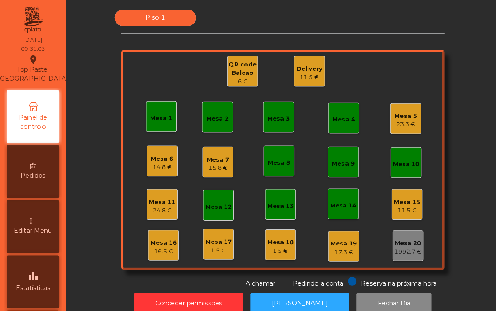
click at [157, 248] on div "16.5 €" at bounding box center [162, 249] width 26 height 9
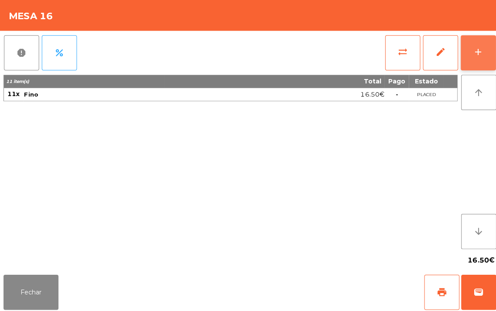
click at [474, 59] on button "add" at bounding box center [474, 52] width 35 height 35
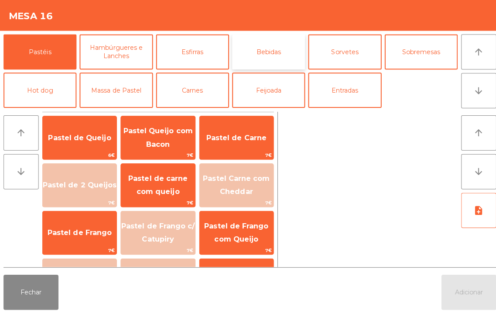
click at [262, 52] on button "Bebidas" at bounding box center [266, 51] width 72 height 35
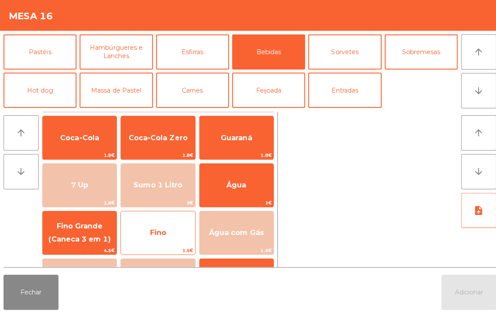
click at [143, 236] on span "Fino" at bounding box center [156, 231] width 73 height 24
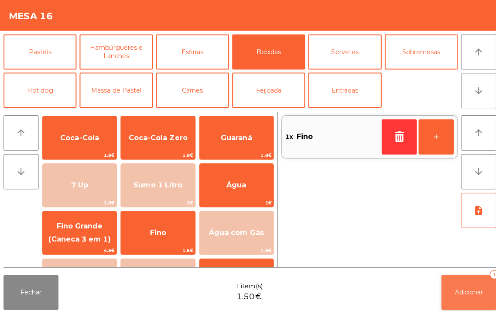
click at [465, 279] on button "Adicionar 1" at bounding box center [465, 289] width 55 height 35
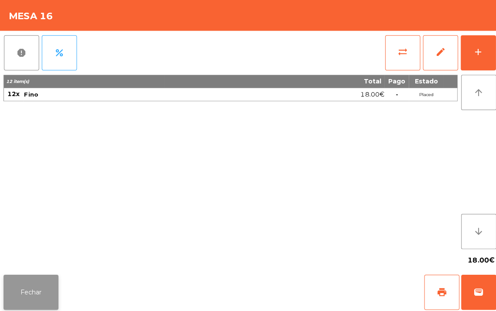
click at [30, 301] on button "Fechar" at bounding box center [30, 289] width 55 height 35
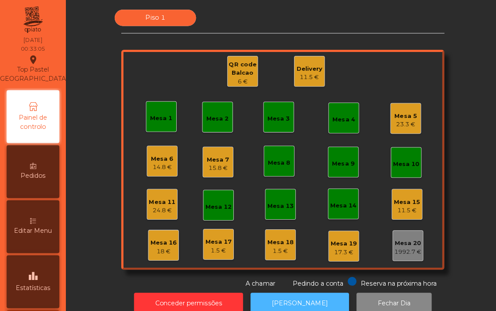
click at [294, 302] on button "[PERSON_NAME]" at bounding box center [298, 300] width 98 height 21
click at [215, 118] on div "Mesa 2" at bounding box center [216, 117] width 22 height 9
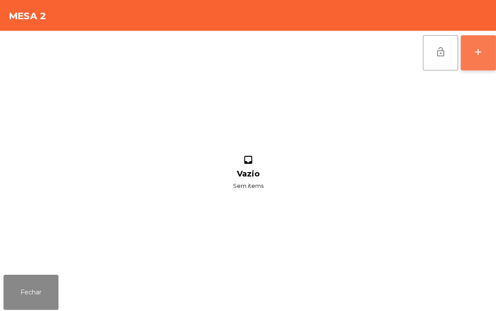
click at [474, 52] on div "add" at bounding box center [474, 51] width 10 height 10
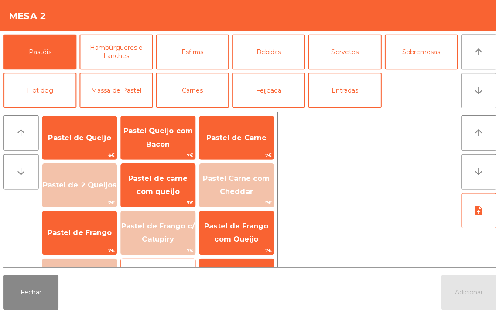
click at [128, 260] on div "Pastel de Palmito 7€" at bounding box center [157, 278] width 74 height 44
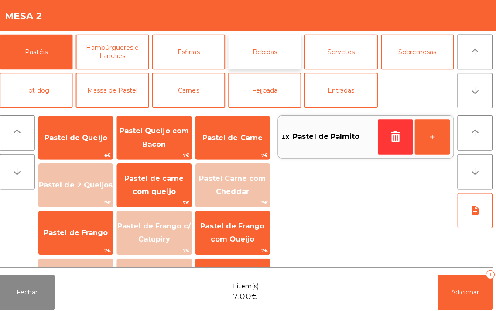
click at [270, 48] on button "Bebidas" at bounding box center [266, 51] width 72 height 35
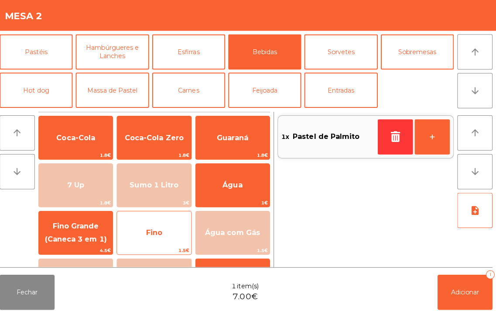
click at [157, 225] on span "Fino" at bounding box center [156, 231] width 73 height 24
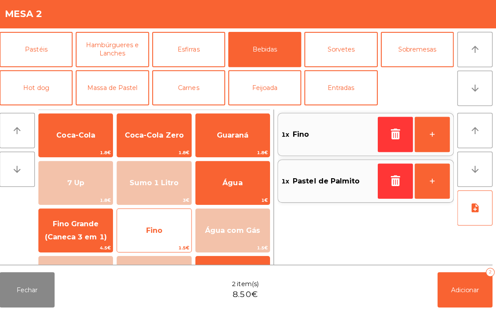
click at [147, 232] on span "Fino" at bounding box center [156, 231] width 73 height 24
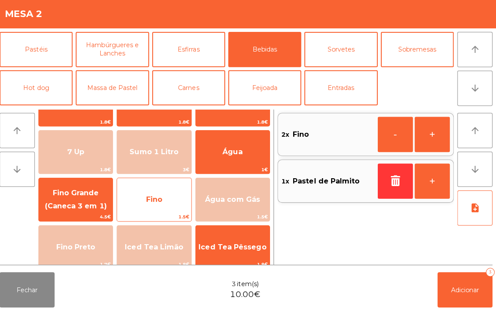
scroll to position [16, 0]
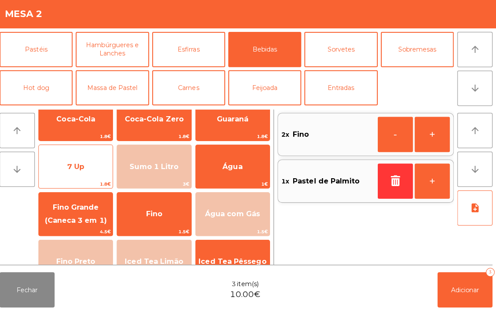
click at [84, 171] on span "7 Up" at bounding box center [79, 167] width 17 height 8
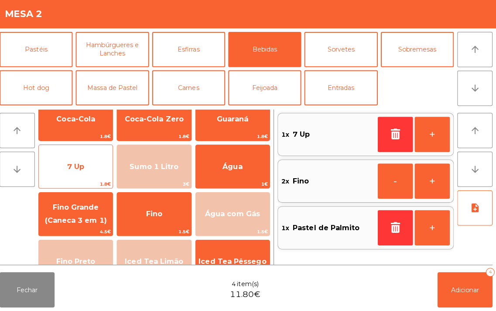
click at [84, 171] on span "7 Up" at bounding box center [79, 167] width 17 height 8
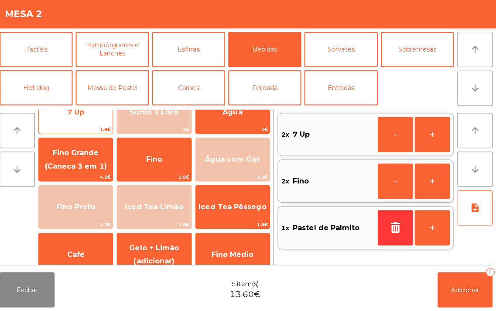
scroll to position [60, 0]
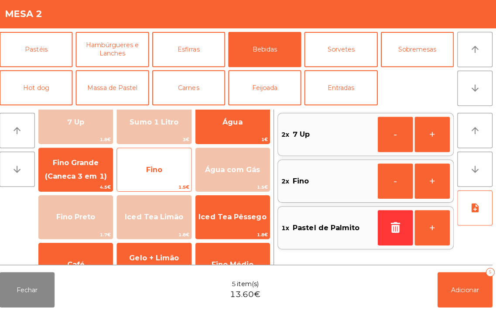
click at [157, 161] on span "Fino" at bounding box center [156, 171] width 73 height 24
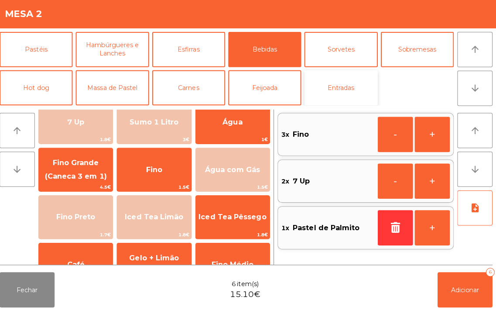
click at [339, 89] on button "Entradas" at bounding box center [342, 89] width 72 height 35
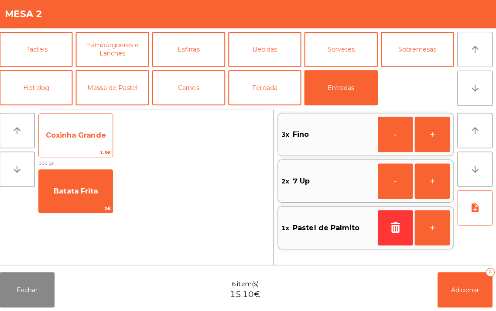
click at [86, 133] on span "Coxinha Grande" at bounding box center [79, 136] width 60 height 8
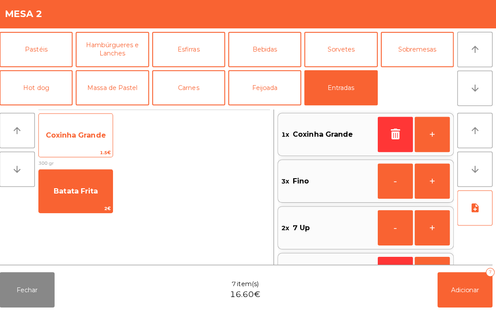
click at [79, 134] on span "Coxinha Grande" at bounding box center [79, 136] width 60 height 8
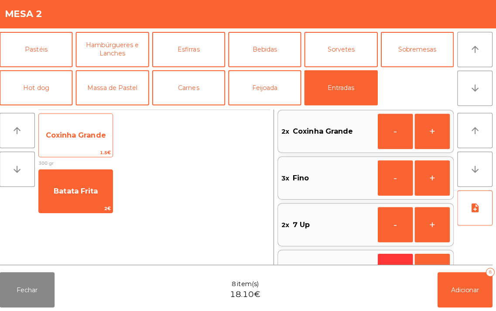
scroll to position [34, 0]
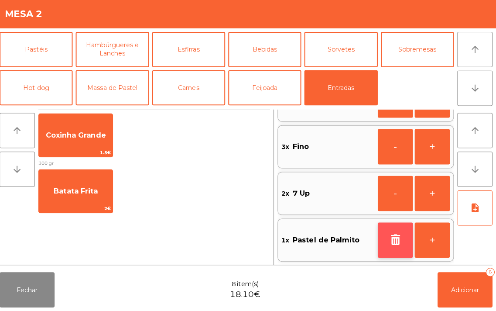
click at [393, 236] on icon "button" at bounding box center [395, 240] width 13 height 10
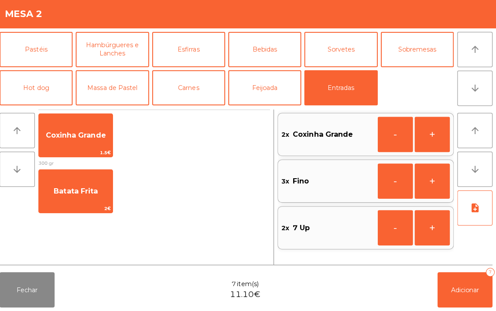
scroll to position [0, 0]
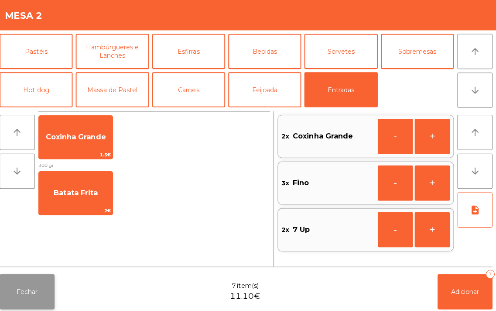
click at [15, 277] on button "Fechar" at bounding box center [30, 289] width 55 height 35
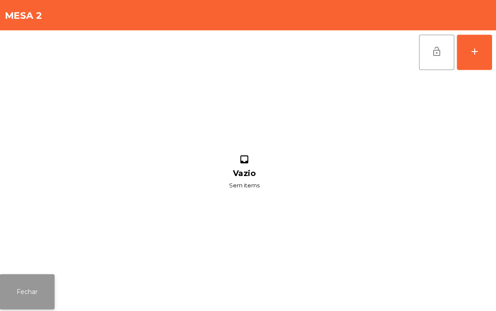
click at [50, 291] on button "Fechar" at bounding box center [30, 289] width 55 height 35
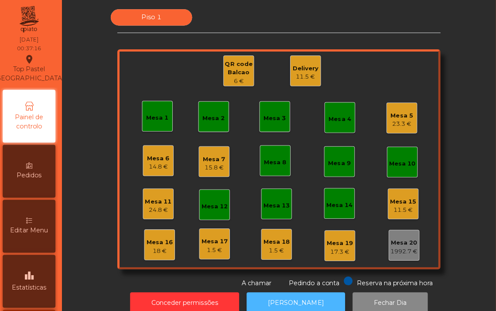
click at [290, 295] on button "[PERSON_NAME]" at bounding box center [298, 300] width 98 height 21
click at [152, 245] on div "18 €" at bounding box center [162, 249] width 26 height 9
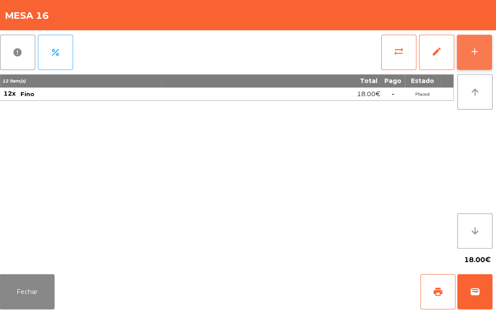
click at [473, 51] on div "add" at bounding box center [474, 51] width 10 height 10
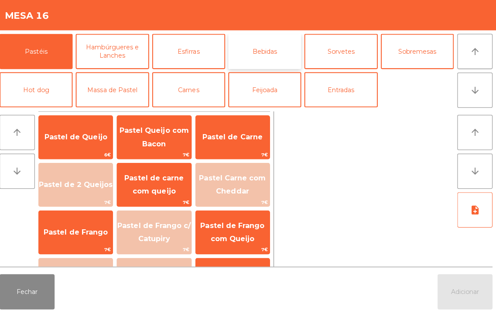
click at [268, 48] on button "Bebidas" at bounding box center [266, 51] width 72 height 35
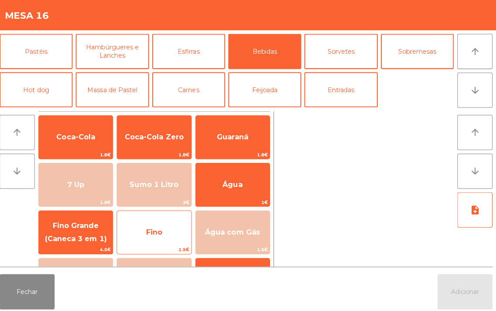
click at [166, 228] on span "Fino" at bounding box center [156, 231] width 73 height 24
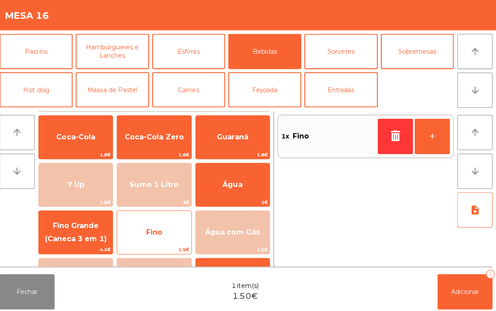
click at [164, 225] on span "Fino" at bounding box center [156, 231] width 73 height 24
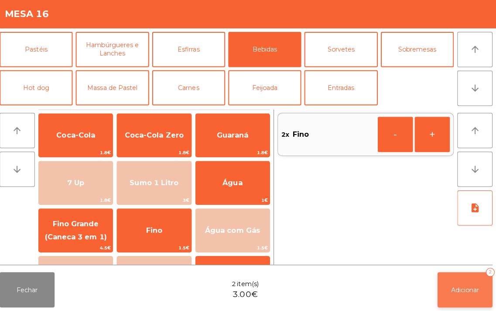
click at [447, 280] on button "Adicionar 2" at bounding box center [465, 289] width 55 height 35
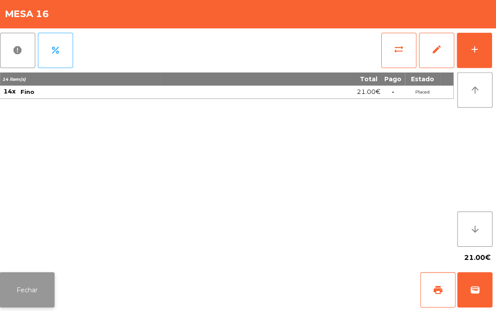
click at [33, 282] on button "Fechar" at bounding box center [30, 289] width 55 height 35
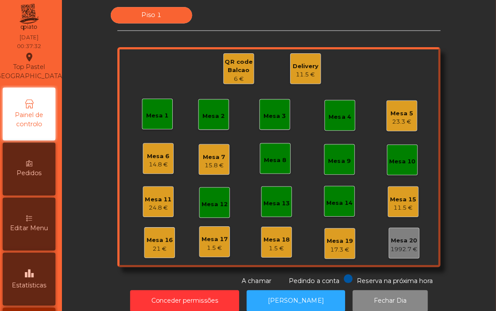
click at [147, 252] on div "Mesa 16 21 €" at bounding box center [162, 243] width 31 height 31
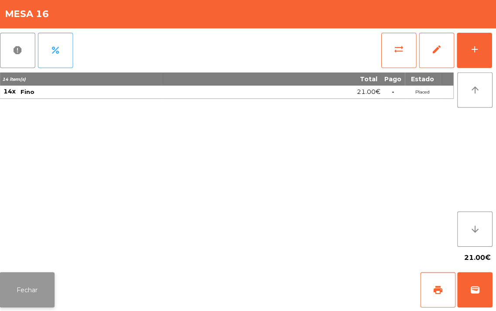
click at [27, 277] on button "Fechar" at bounding box center [30, 289] width 55 height 35
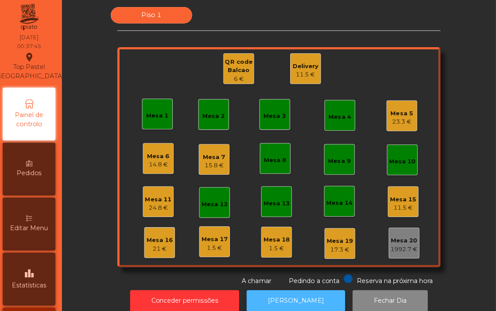
click at [295, 291] on button "[PERSON_NAME]" at bounding box center [298, 300] width 98 height 21
